Goal: Information Seeking & Learning: Learn about a topic

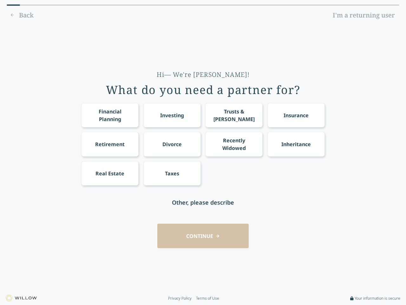
click at [203, 152] on div "Financial Planning Investing Trusts & [PERSON_NAME] Insurance Retirement Divorc…" at bounding box center [203, 144] width 244 height 83
click at [110, 115] on div "Financial Planning" at bounding box center [110, 115] width 46 height 15
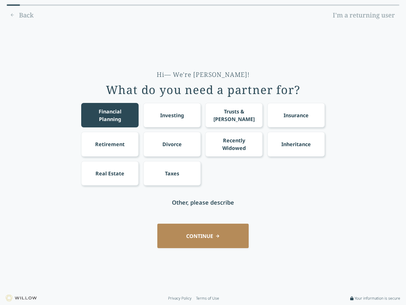
click at [172, 115] on div "Investing" at bounding box center [172, 115] width 24 height 8
click at [234, 115] on div "Trusts & [PERSON_NAME]" at bounding box center [234, 115] width 46 height 15
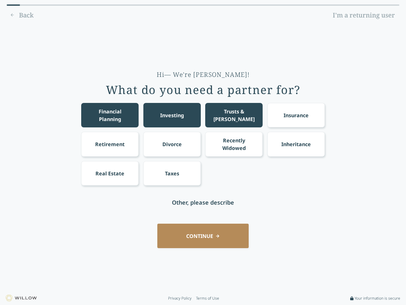
click at [296, 115] on div "Insurance" at bounding box center [296, 115] width 25 height 8
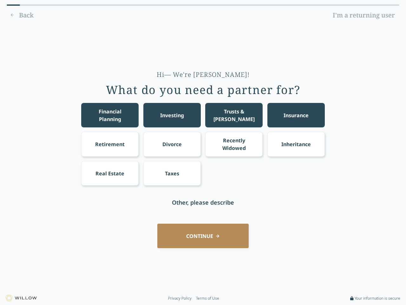
click at [110, 144] on div "Retirement" at bounding box center [110, 144] width 30 height 8
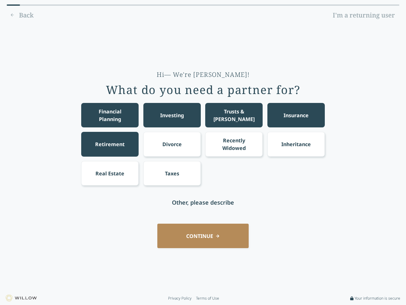
click at [172, 144] on div "Divorce" at bounding box center [172, 144] width 19 height 8
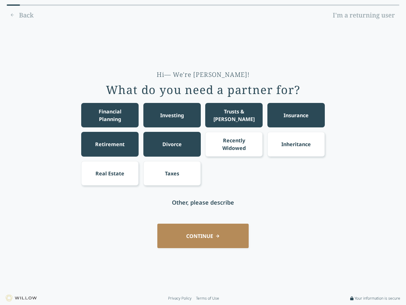
click at [234, 144] on div "Recently Widowed" at bounding box center [234, 143] width 46 height 15
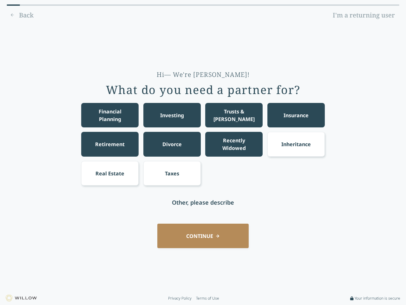
click at [296, 144] on div "Inheritance" at bounding box center [297, 144] width 30 height 8
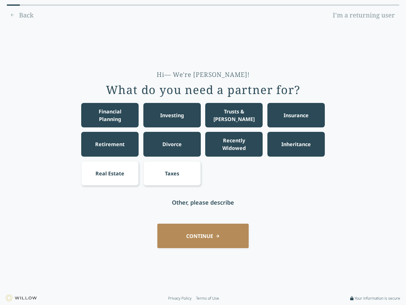
click at [110, 173] on div "Real Estate" at bounding box center [110, 174] width 29 height 8
